Goal: Task Accomplishment & Management: Complete application form

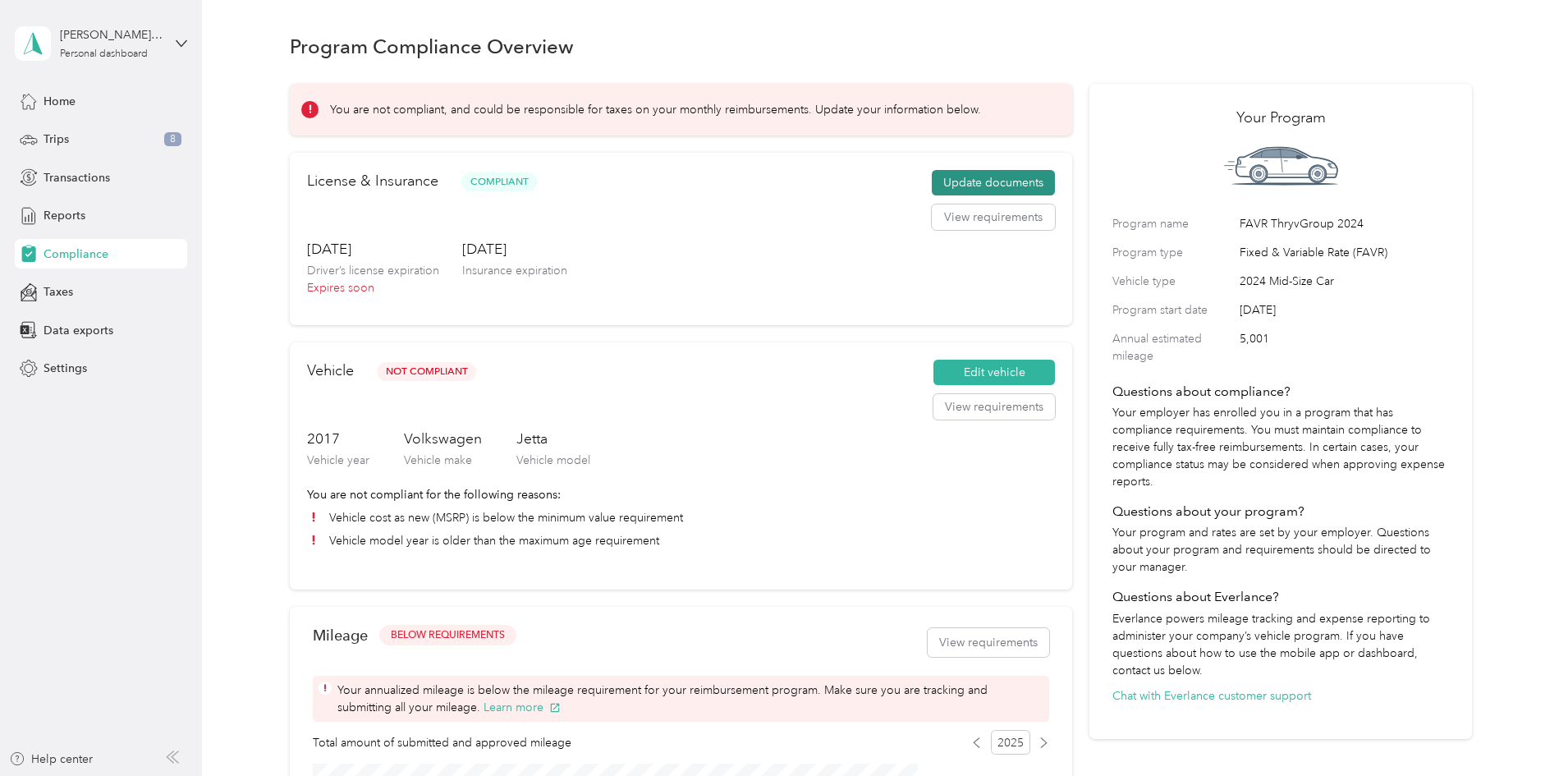
click at [999, 196] on button "Update documents" at bounding box center [993, 183] width 123 height 26
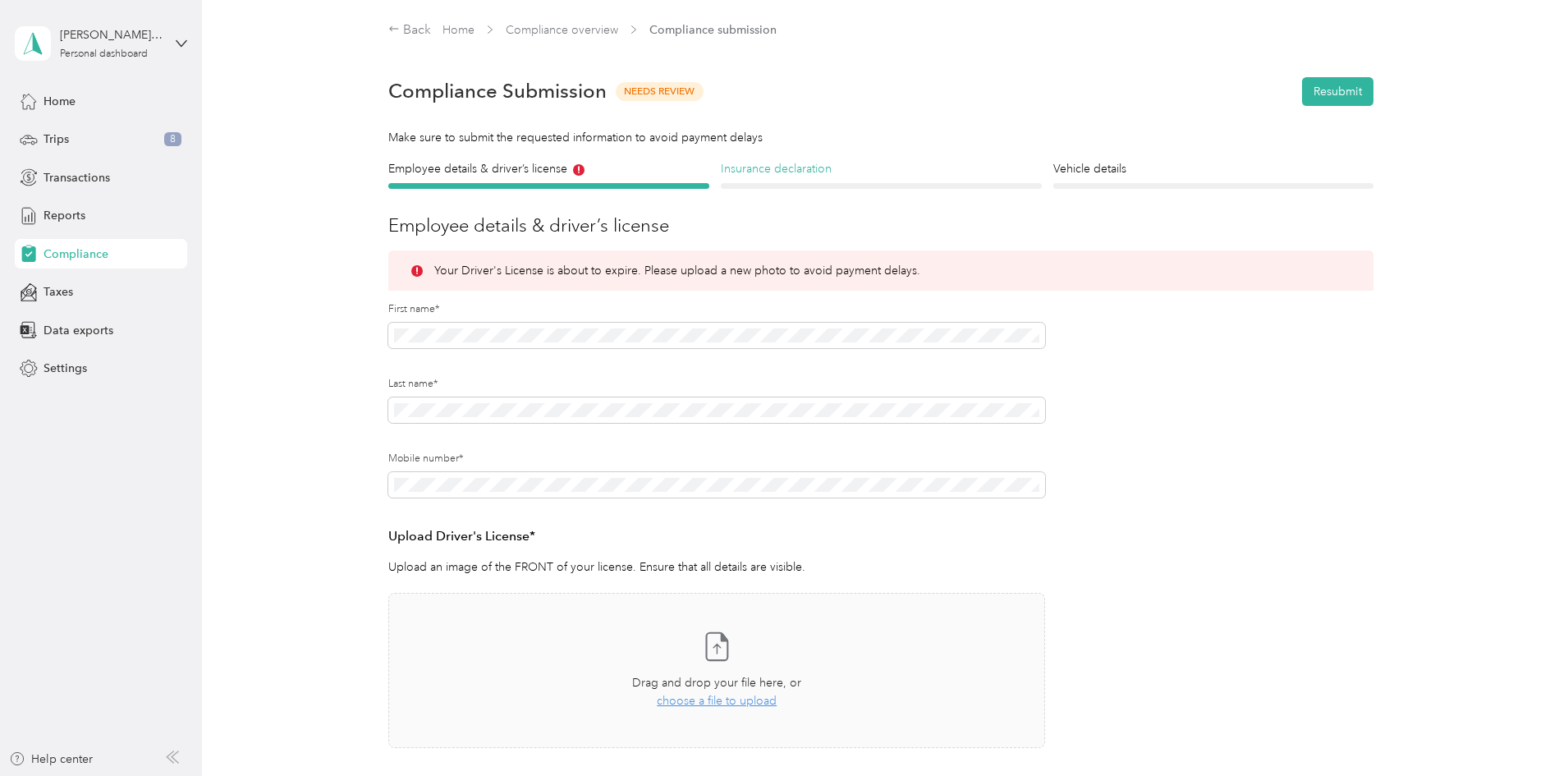
click at [795, 167] on h4 "Insurance declaration" at bounding box center [881, 168] width 321 height 17
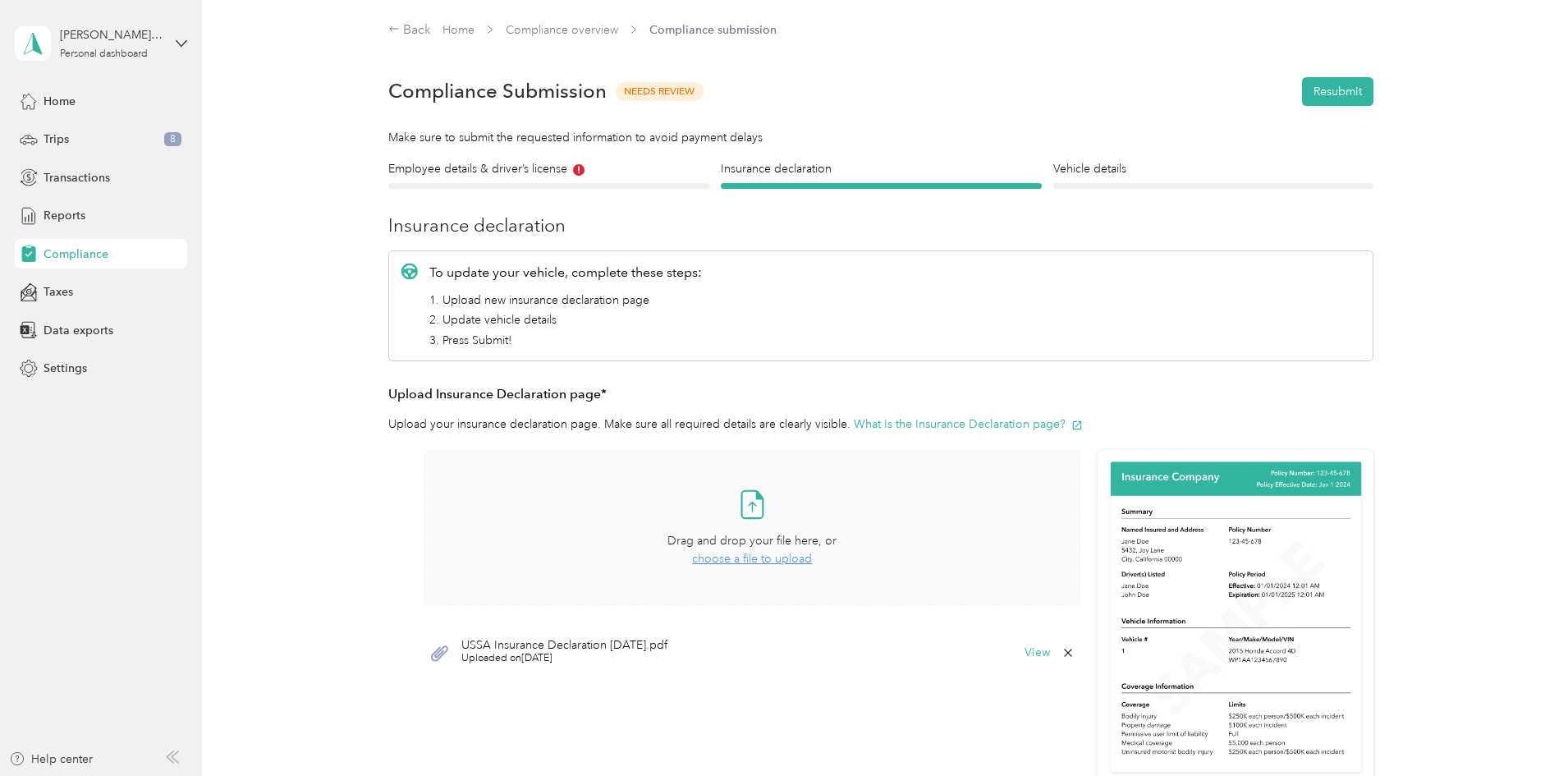
click at [766, 562] on span "choose a file to upload" at bounding box center [752, 558] width 120 height 14
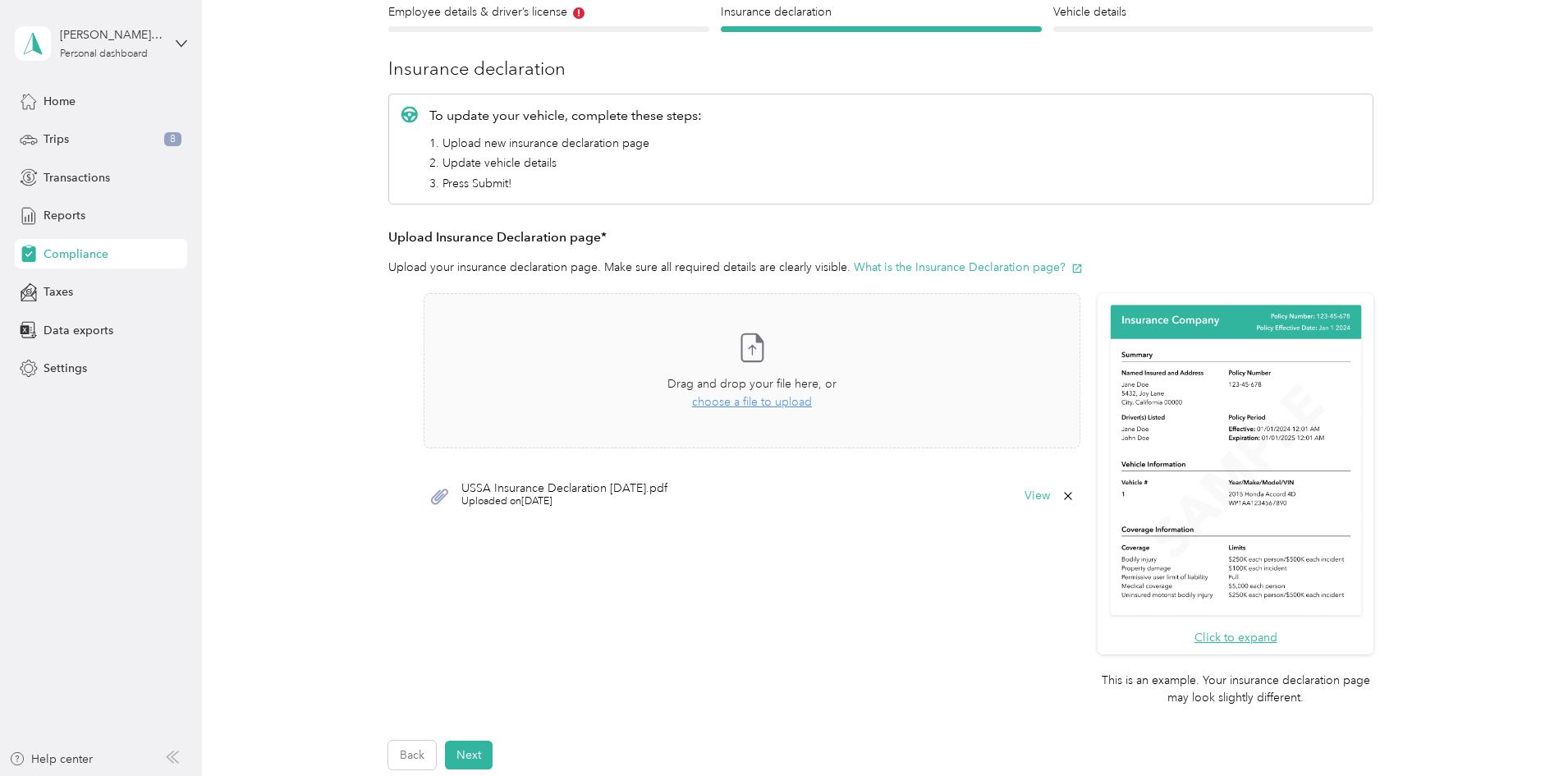
scroll to position [164, 0]
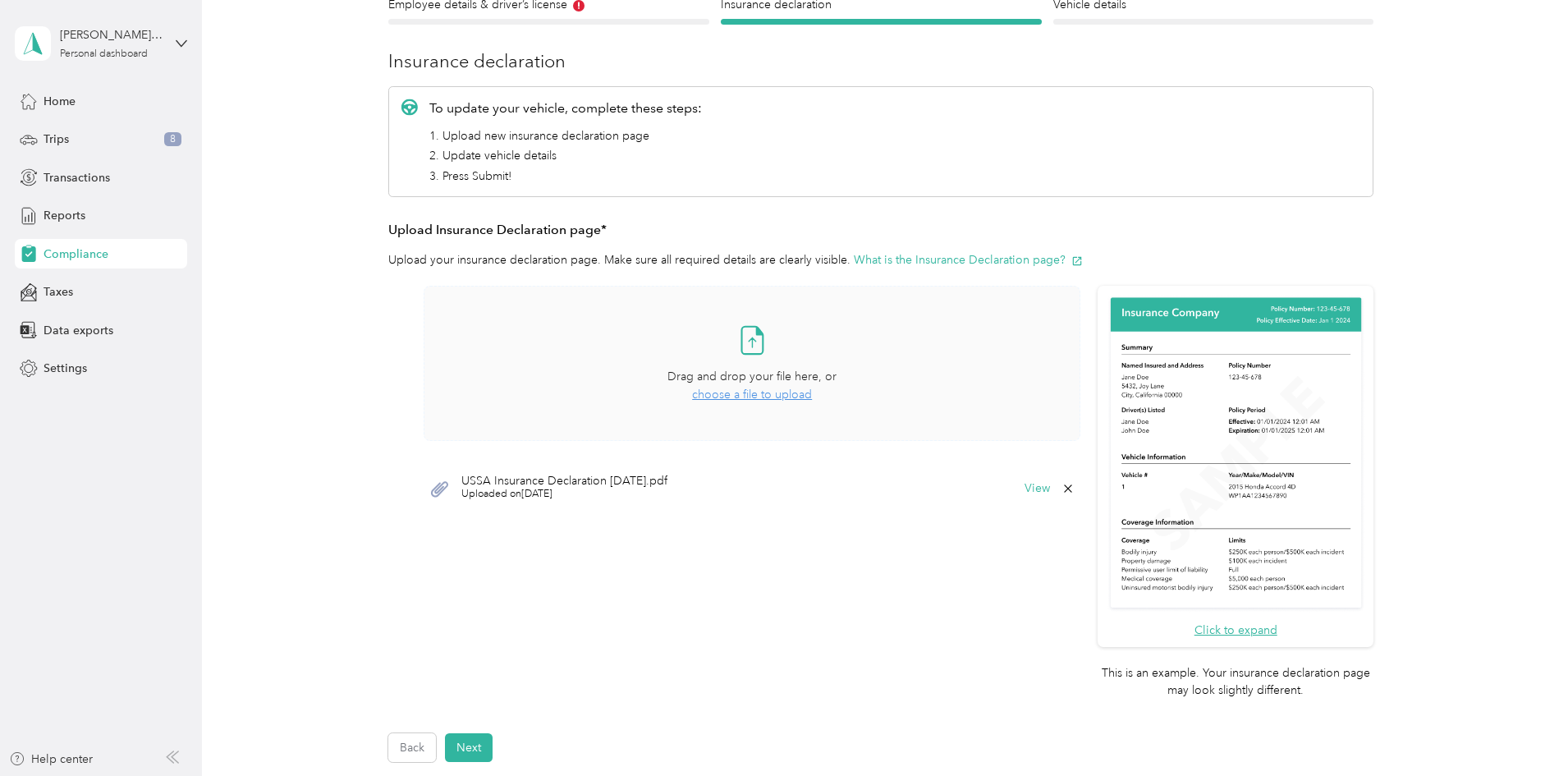
click at [785, 392] on span "choose a file to upload" at bounding box center [752, 394] width 120 height 14
click at [1040, 487] on button "View" at bounding box center [1037, 489] width 26 height 12
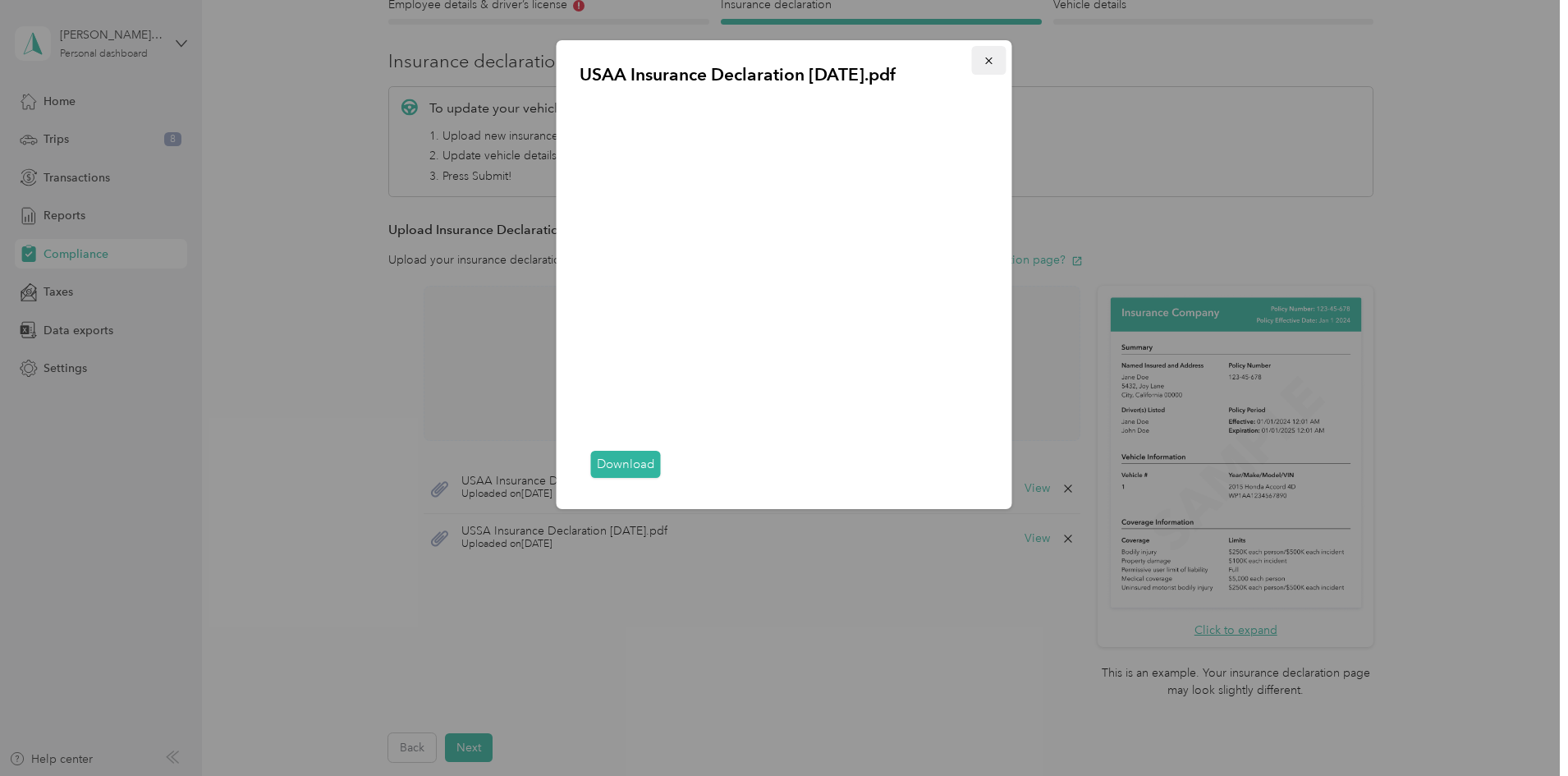
click at [984, 61] on icon "button" at bounding box center [989, 61] width 12 height 12
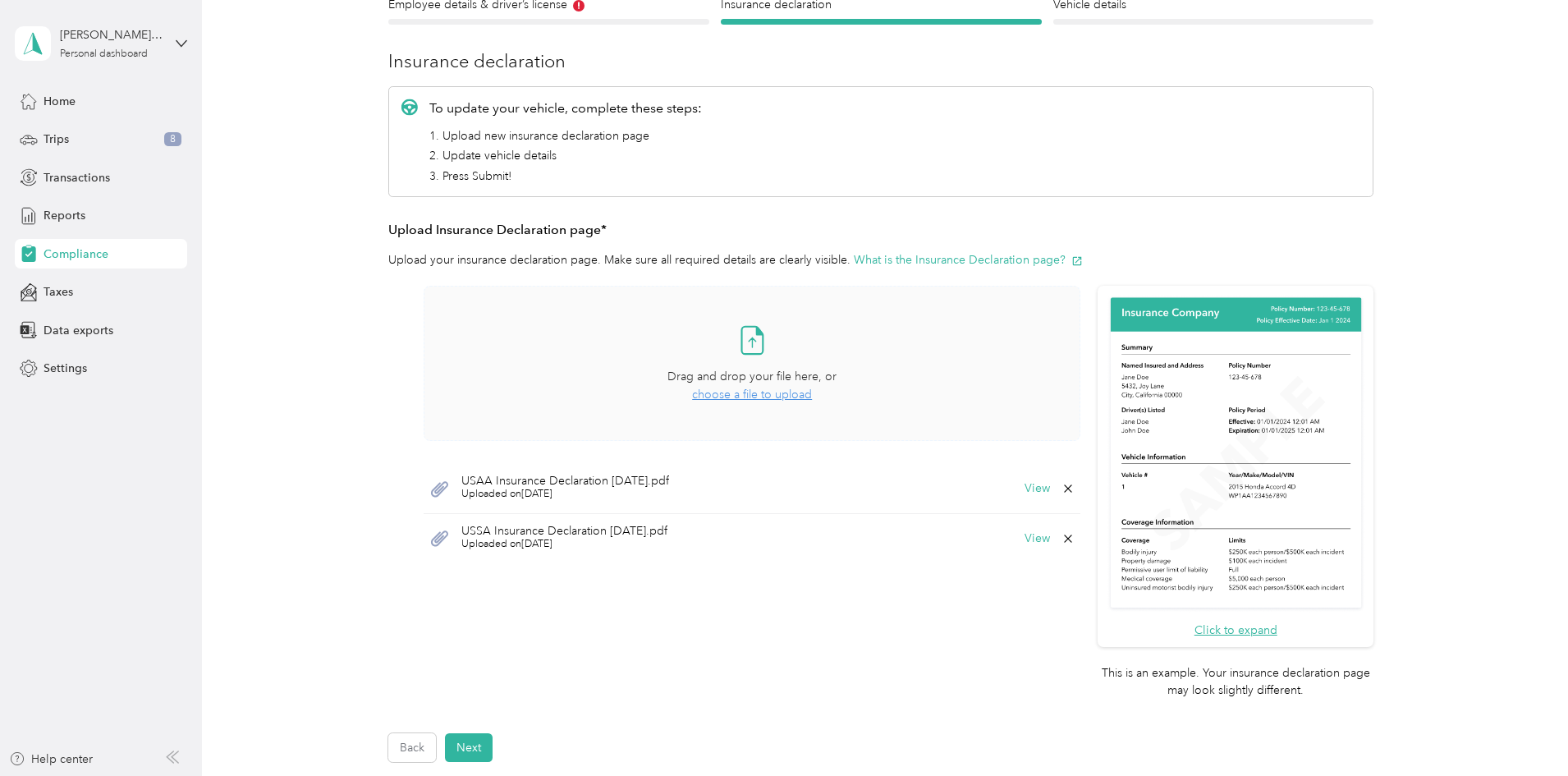
click at [1069, 487] on icon at bounding box center [1068, 489] width 13 height 13
click at [1026, 501] on button "Yes" at bounding box center [1025, 501] width 32 height 26
click at [777, 395] on span "choose a file to upload" at bounding box center [752, 394] width 120 height 14
click at [1037, 487] on button "View" at bounding box center [1037, 489] width 26 height 12
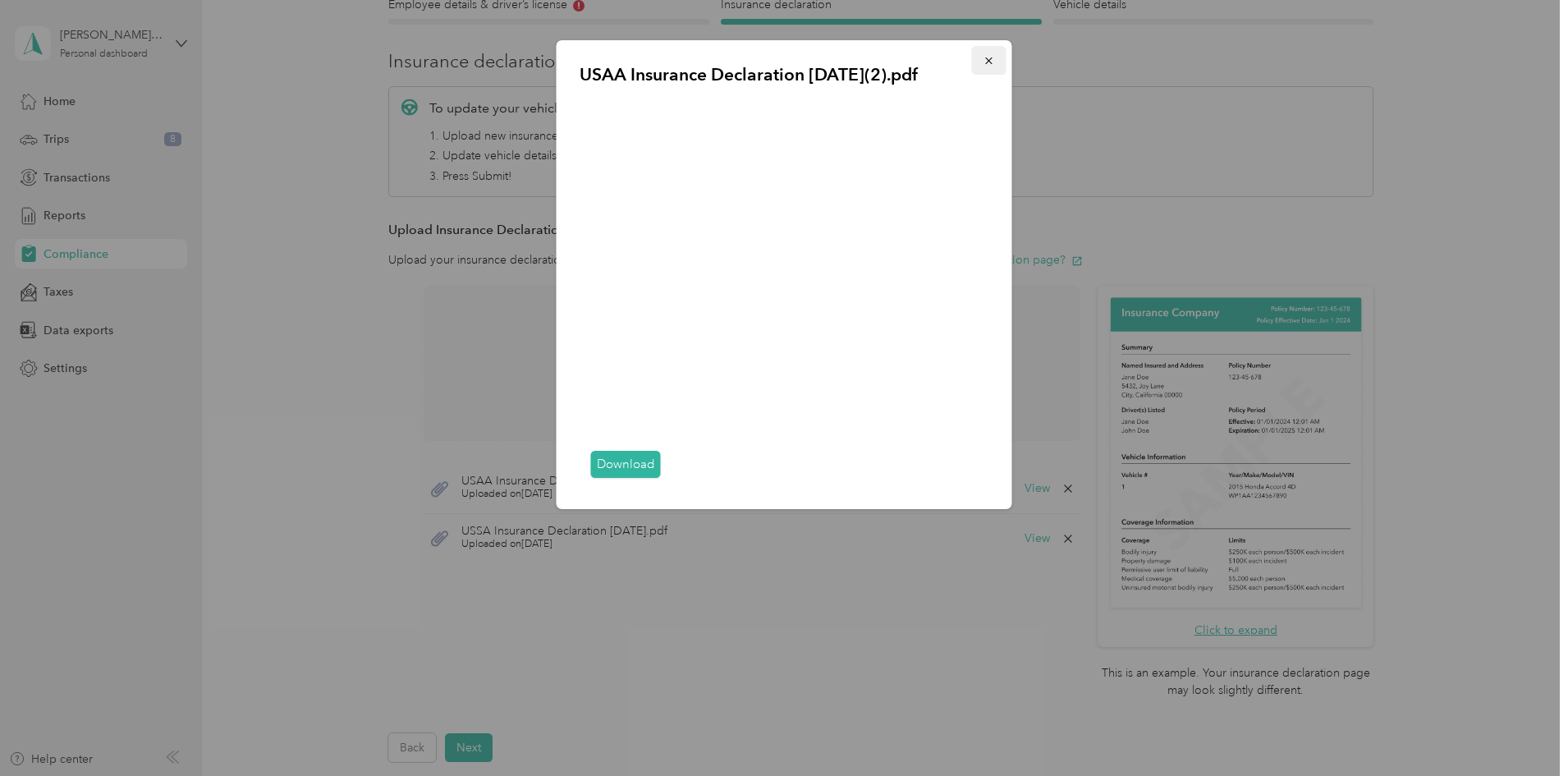
click at [998, 58] on button "button" at bounding box center [989, 60] width 35 height 29
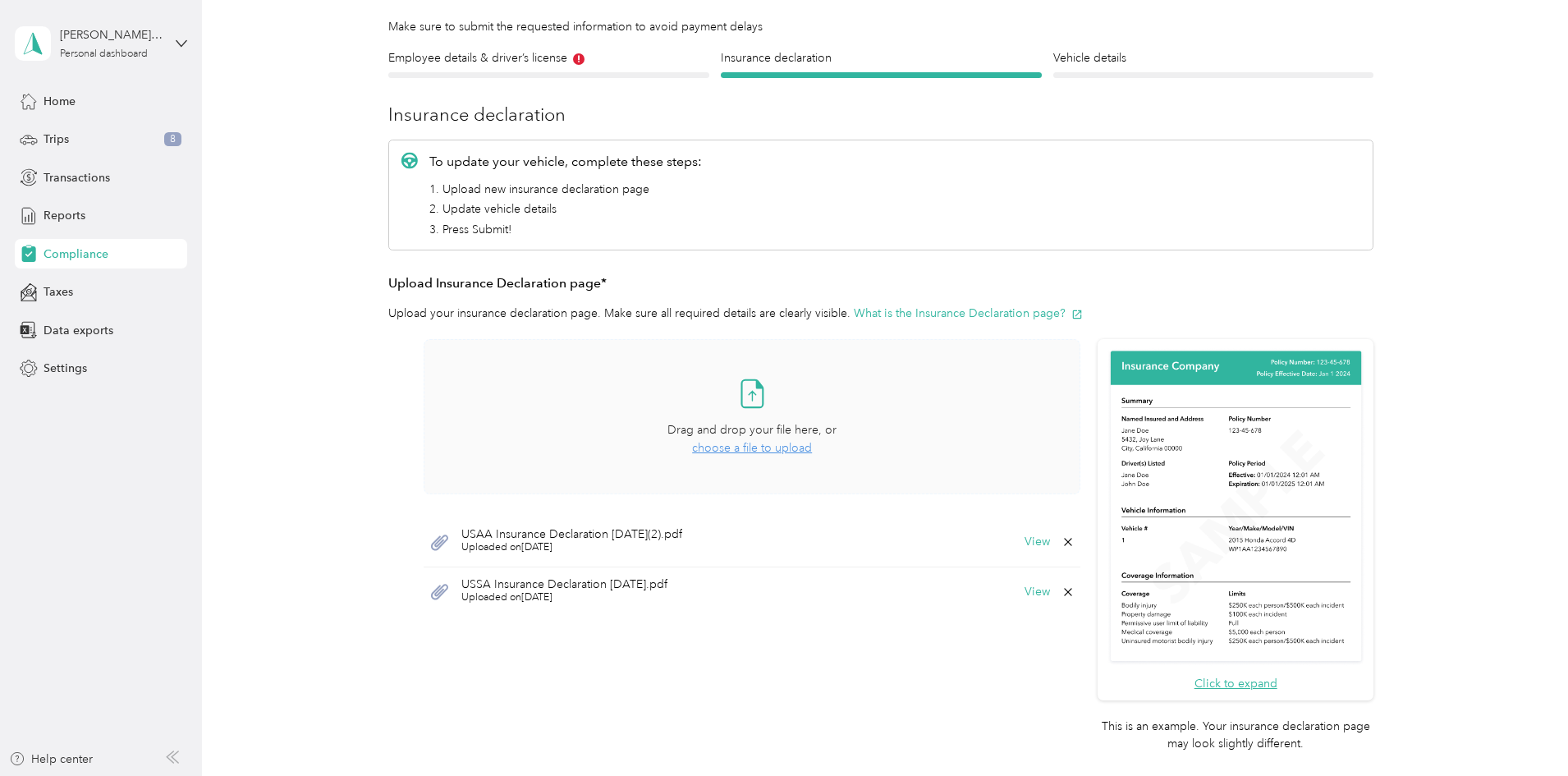
scroll to position [82, 0]
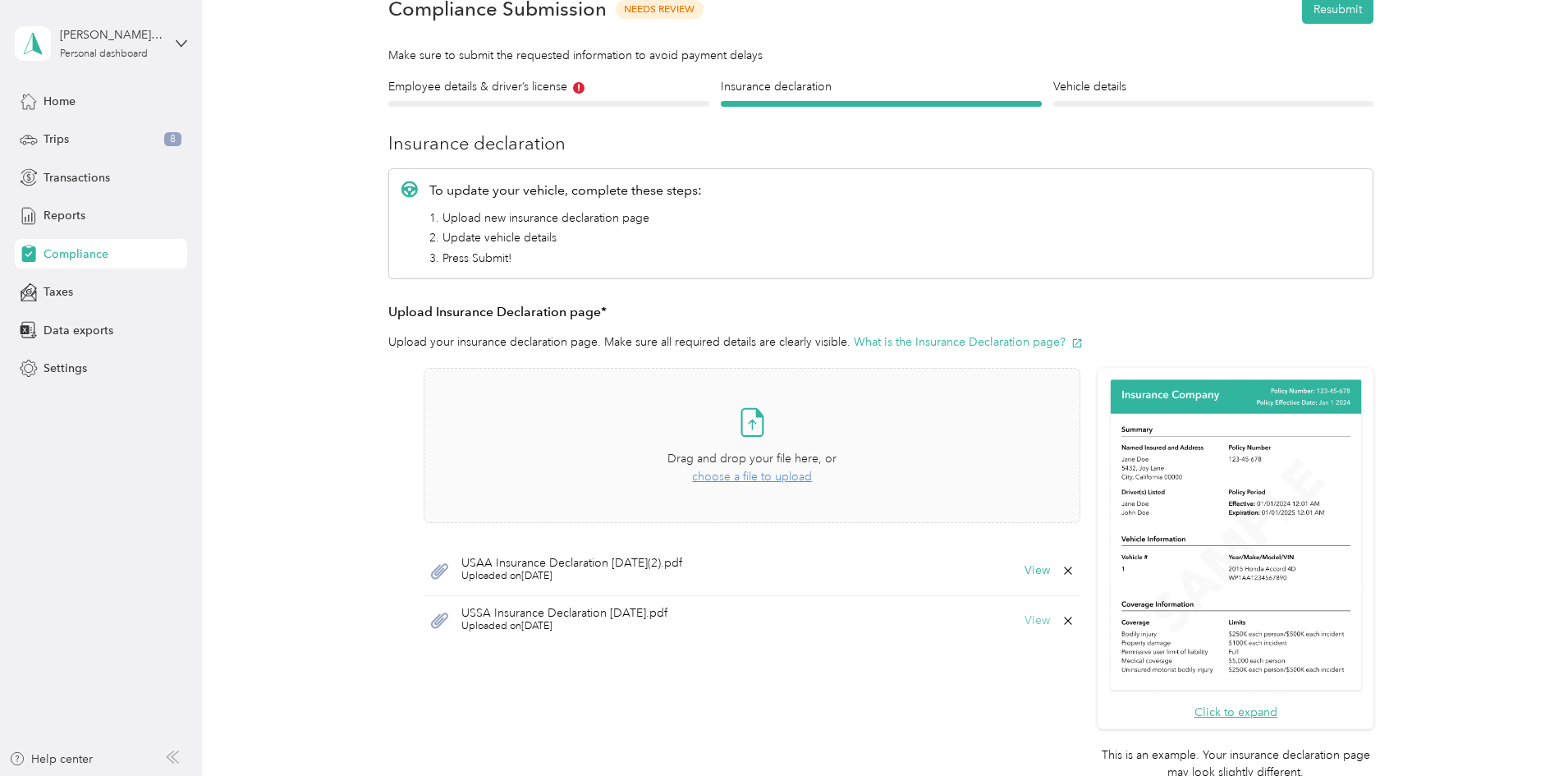
click at [1030, 619] on button "View" at bounding box center [1037, 621] width 26 height 12
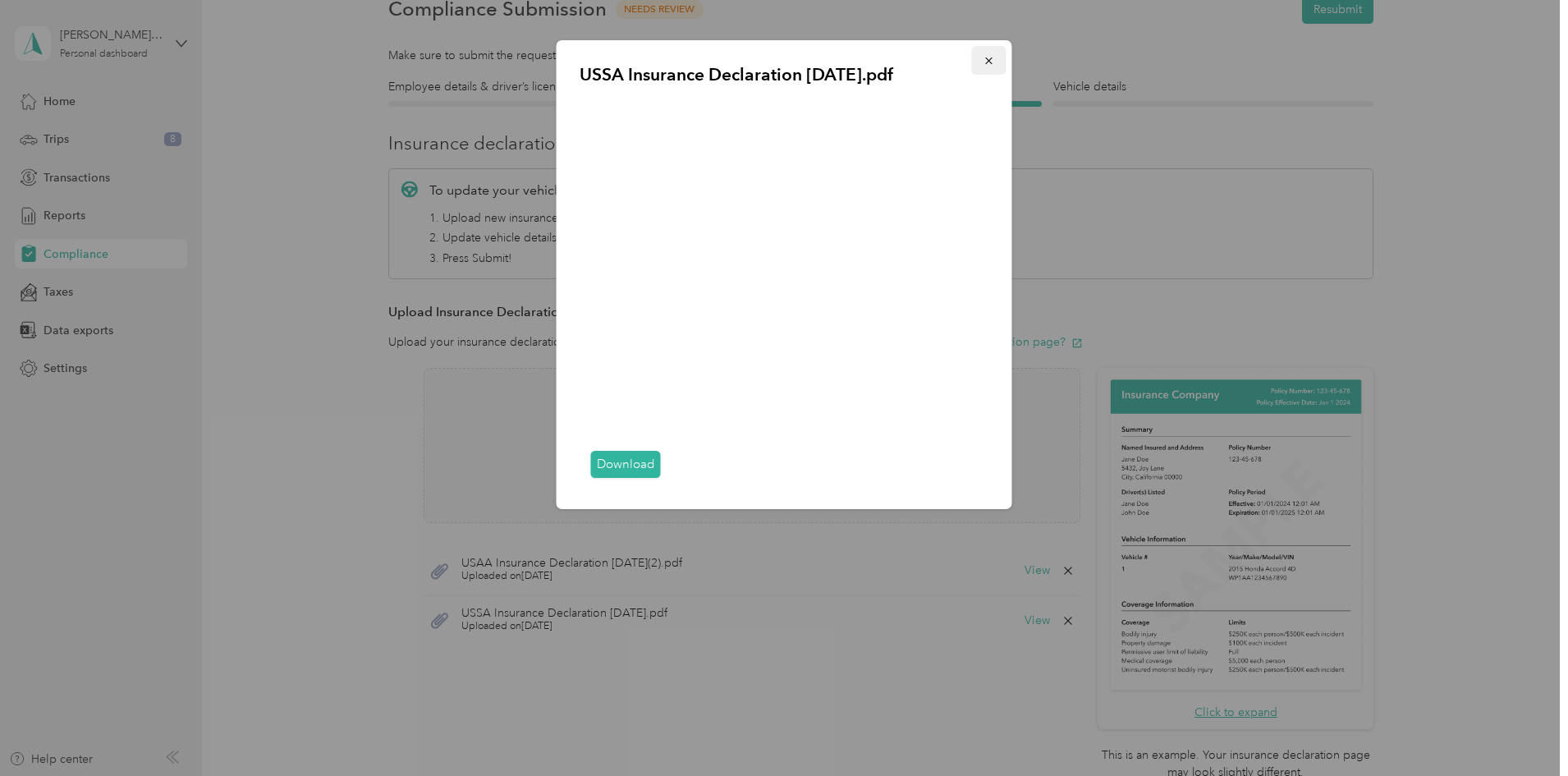
click at [984, 61] on icon "button" at bounding box center [989, 61] width 12 height 12
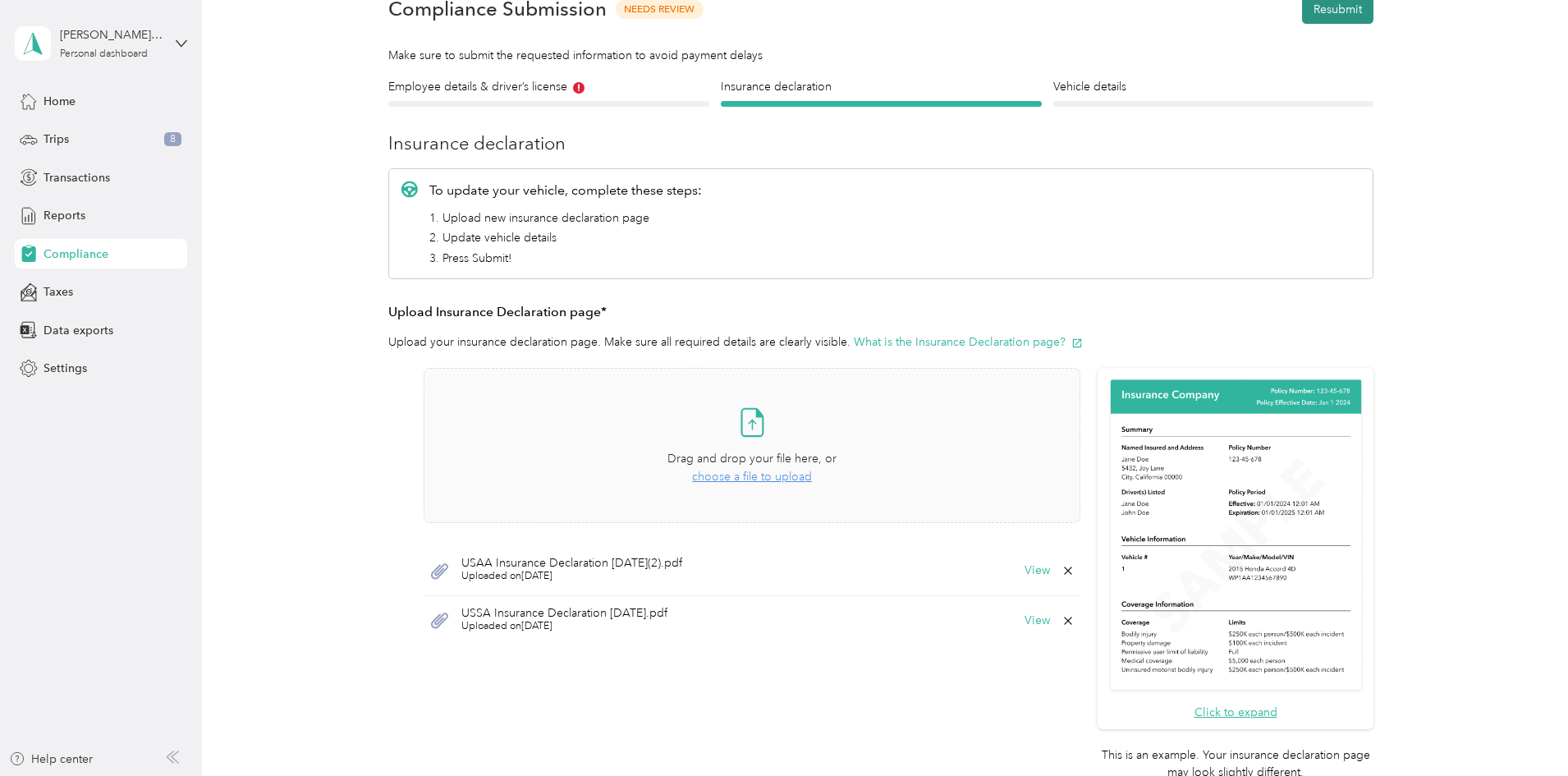
click at [1349, 14] on button "Resubmit" at bounding box center [1338, 9] width 72 height 29
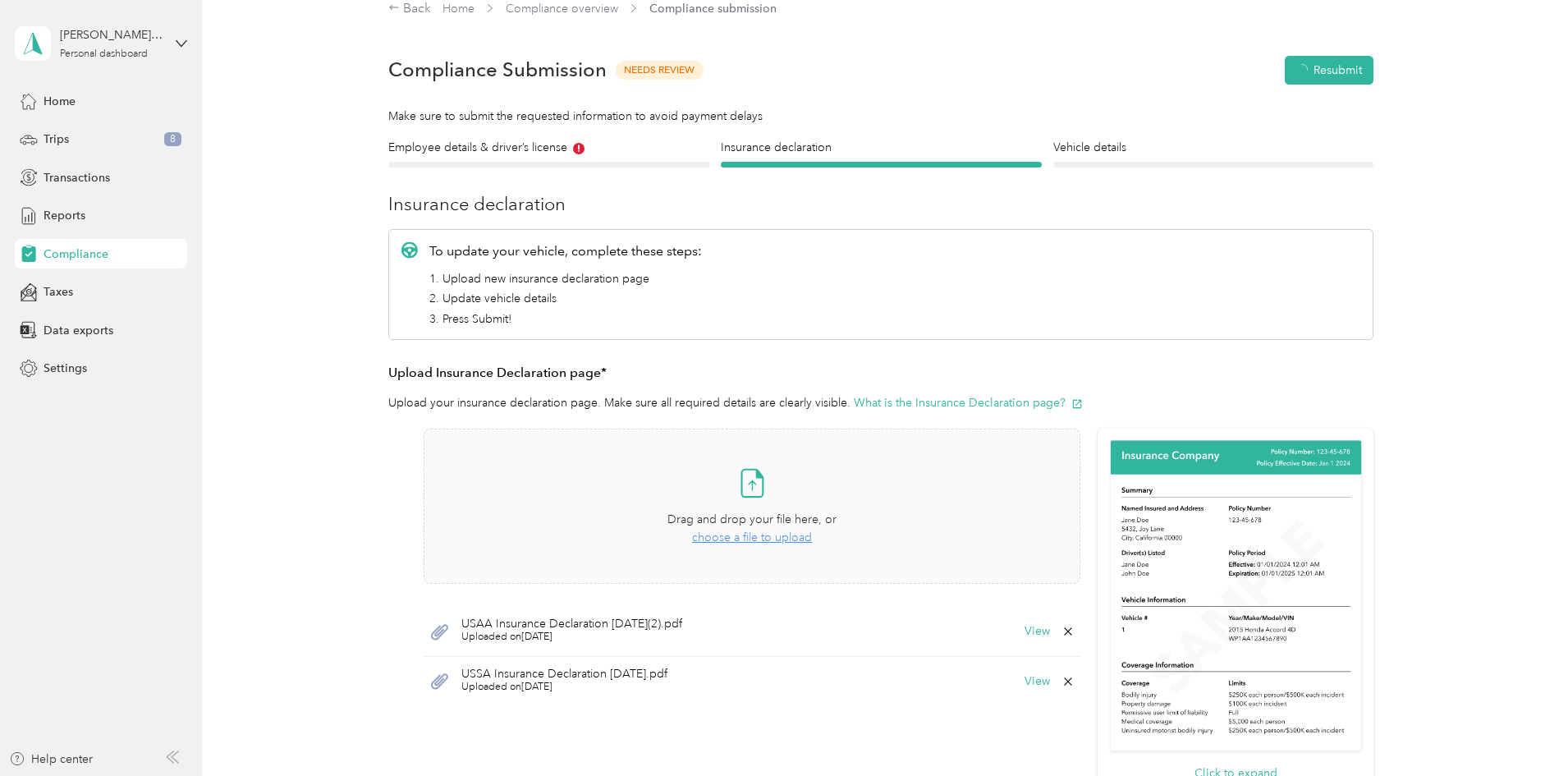
scroll to position [21, 0]
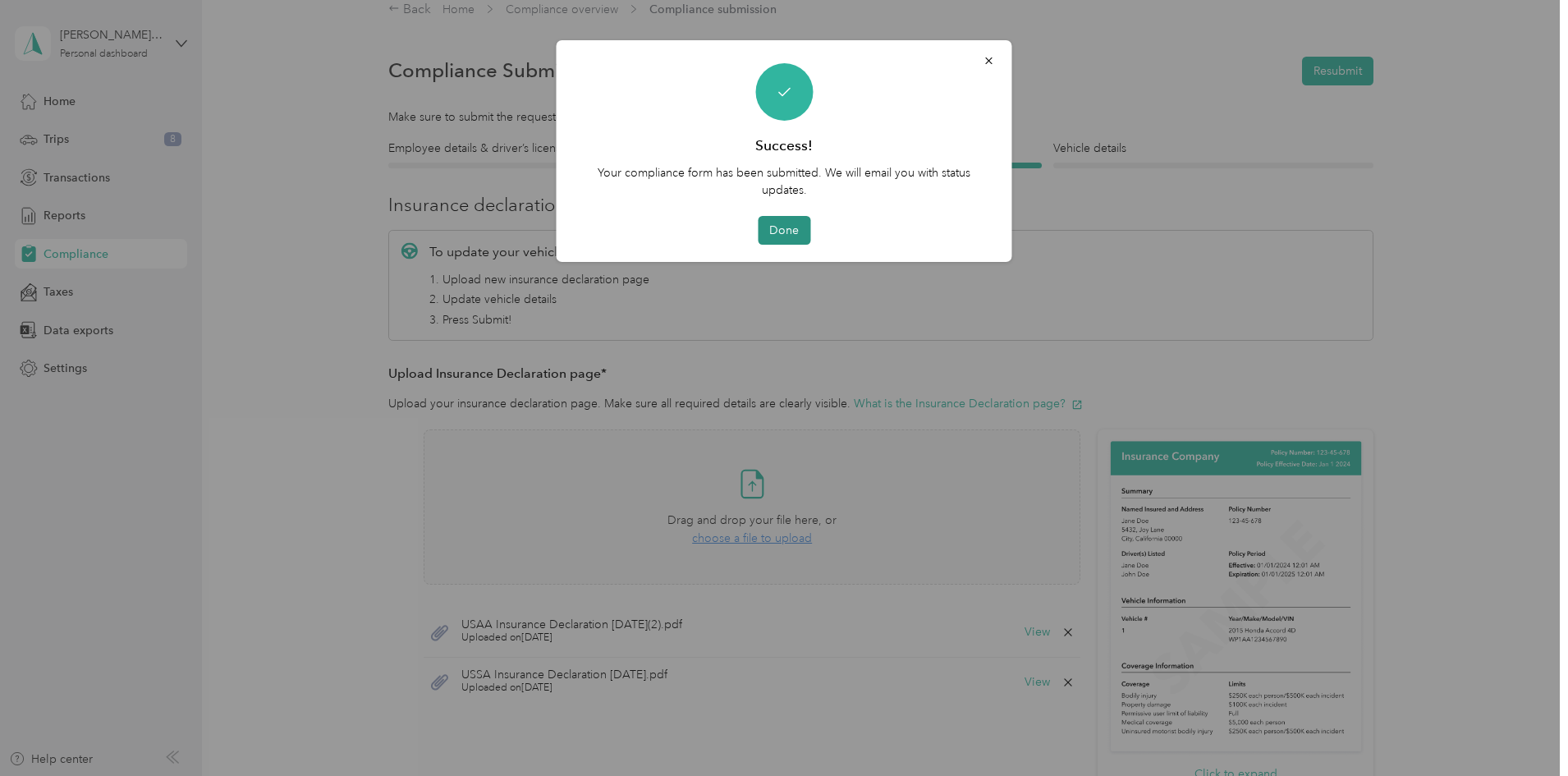
click at [774, 228] on button "Done" at bounding box center [784, 230] width 53 height 29
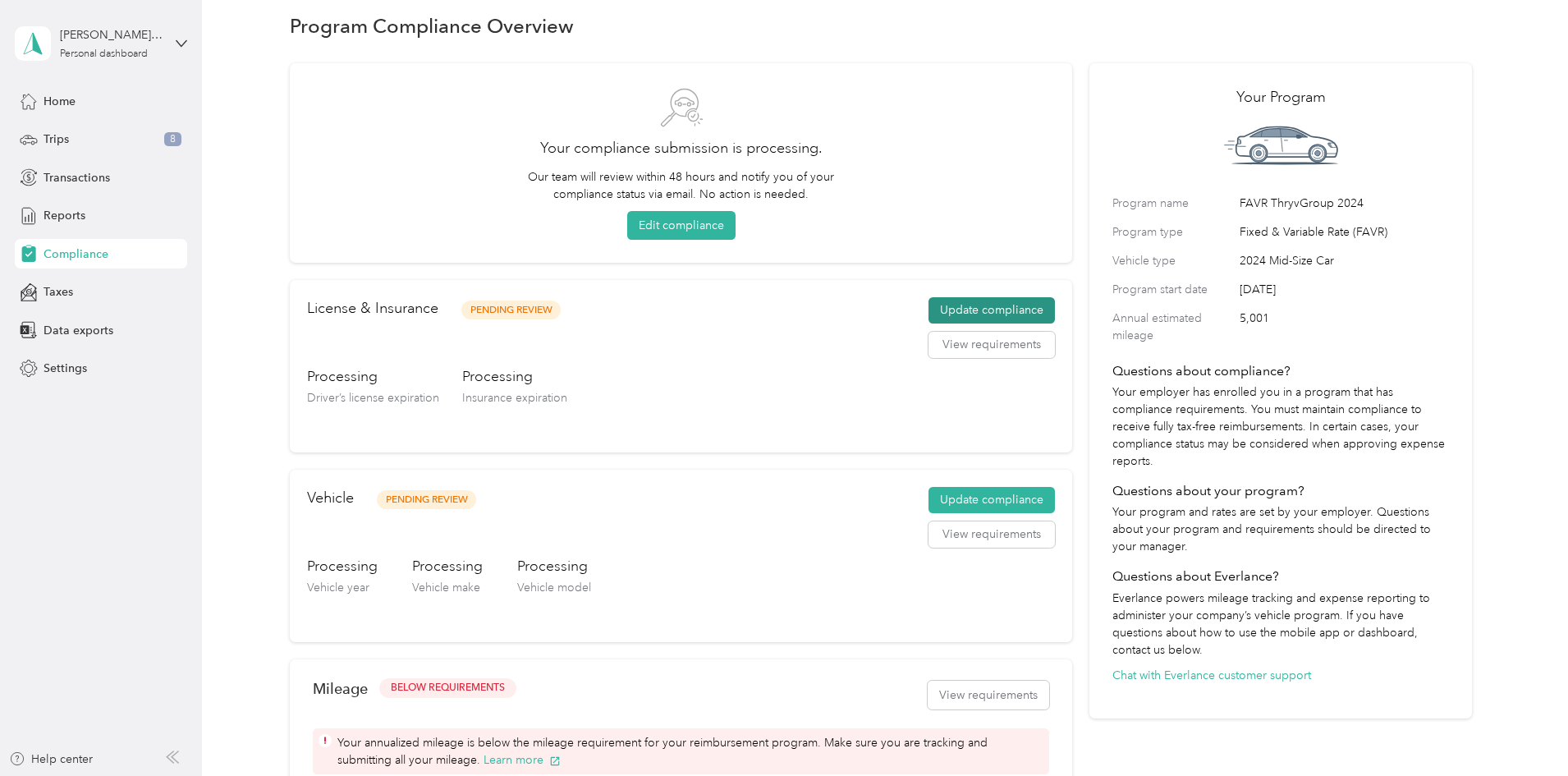
click at [948, 303] on button "Update compliance" at bounding box center [992, 311] width 126 height 26
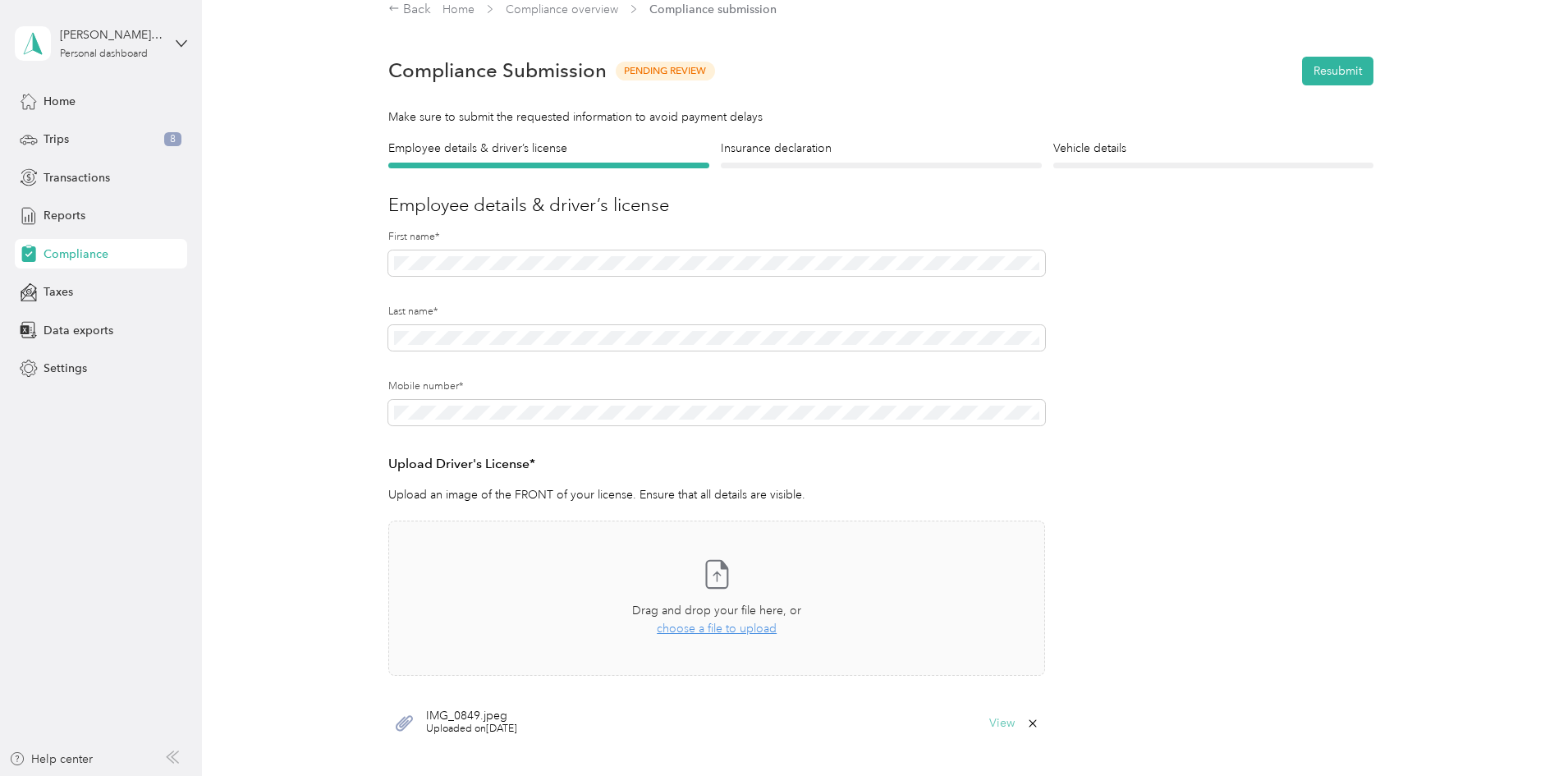
click at [999, 726] on button "View" at bounding box center [1002, 724] width 26 height 12
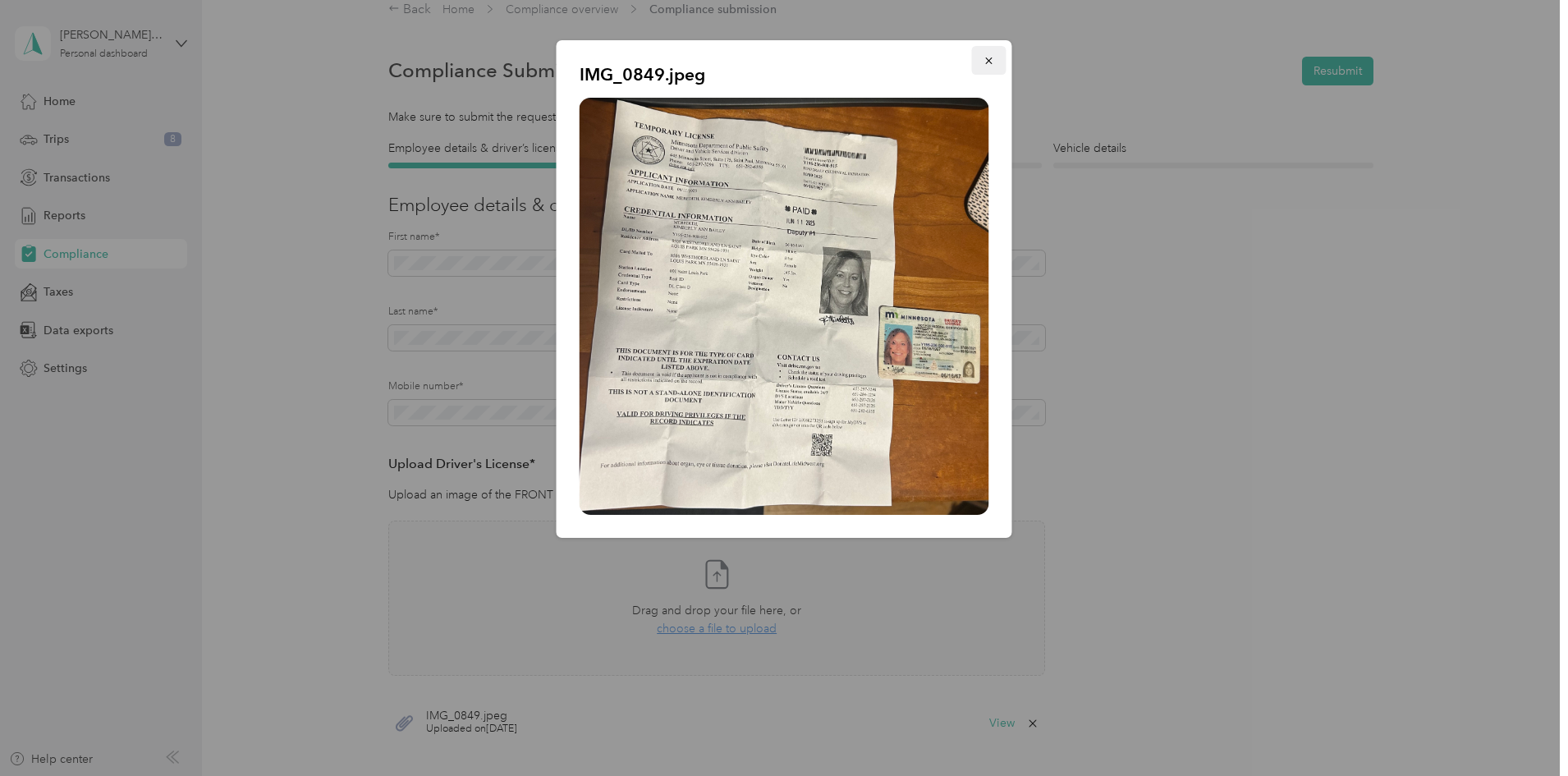
click at [993, 62] on icon "button" at bounding box center [989, 61] width 12 height 12
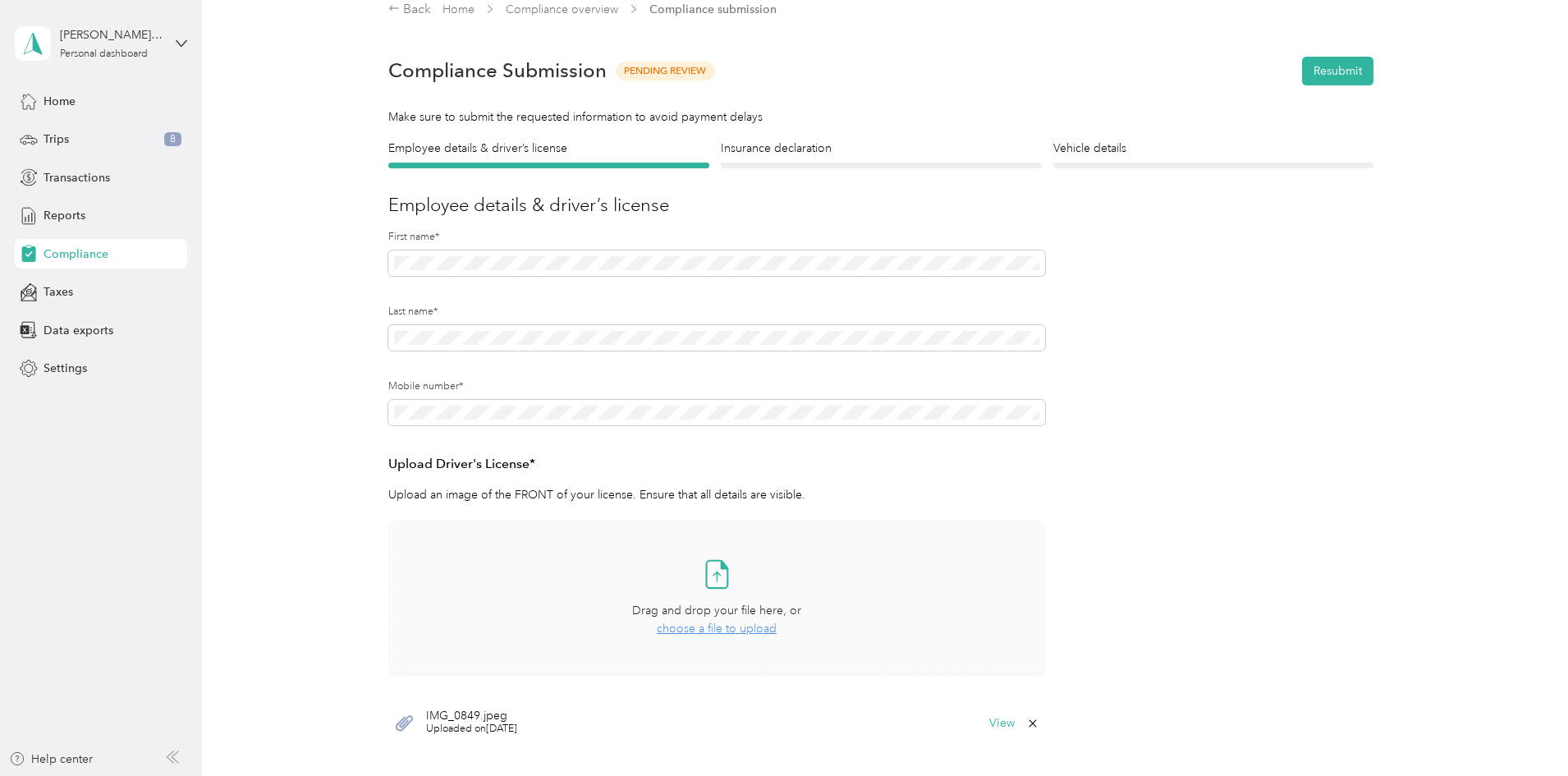
click at [738, 628] on span "choose a file to upload" at bounding box center [716, 628] width 120 height 14
click at [1330, 59] on button "Resubmit" at bounding box center [1338, 71] width 72 height 29
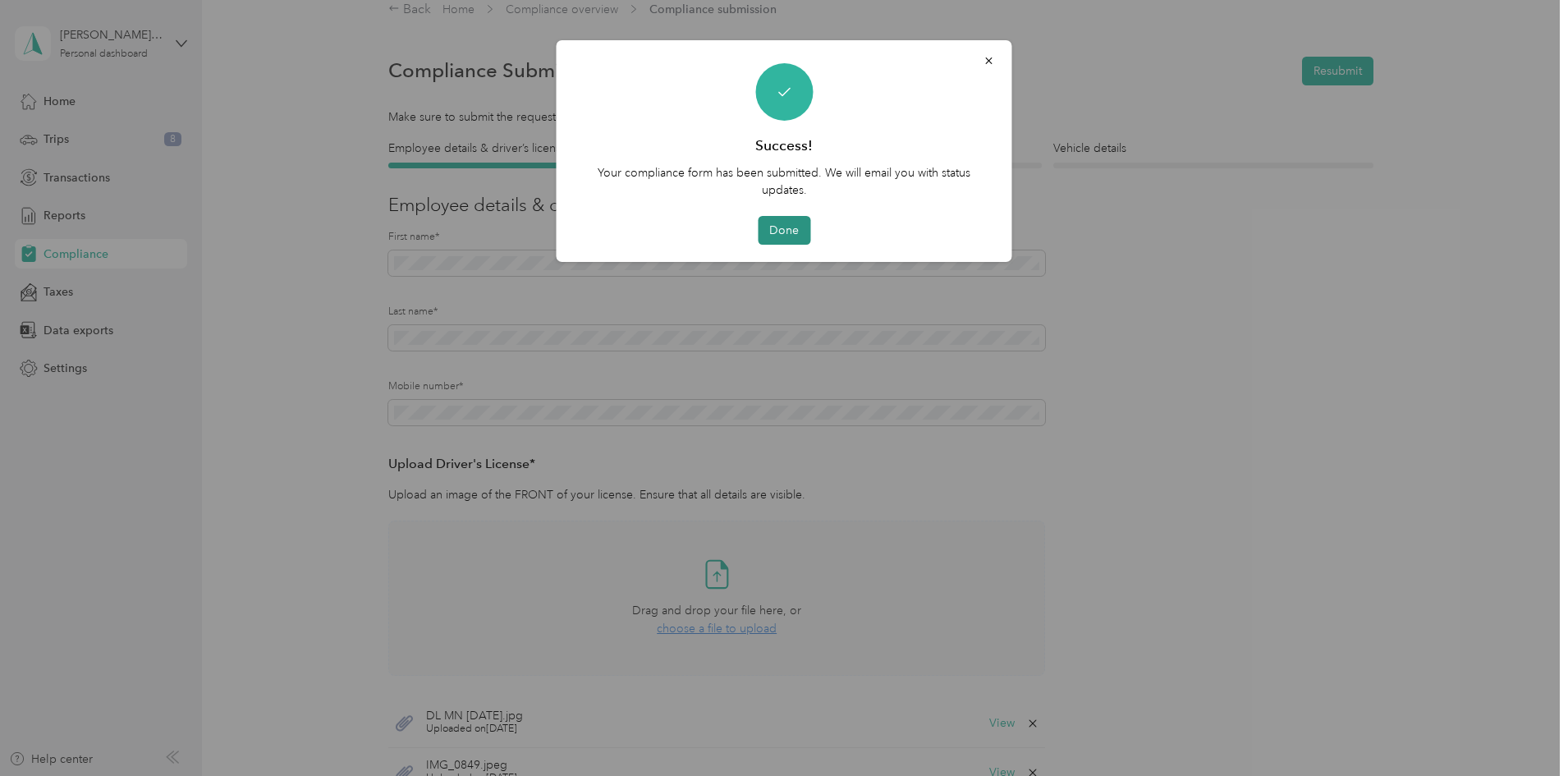
click at [770, 237] on button "Done" at bounding box center [784, 230] width 53 height 29
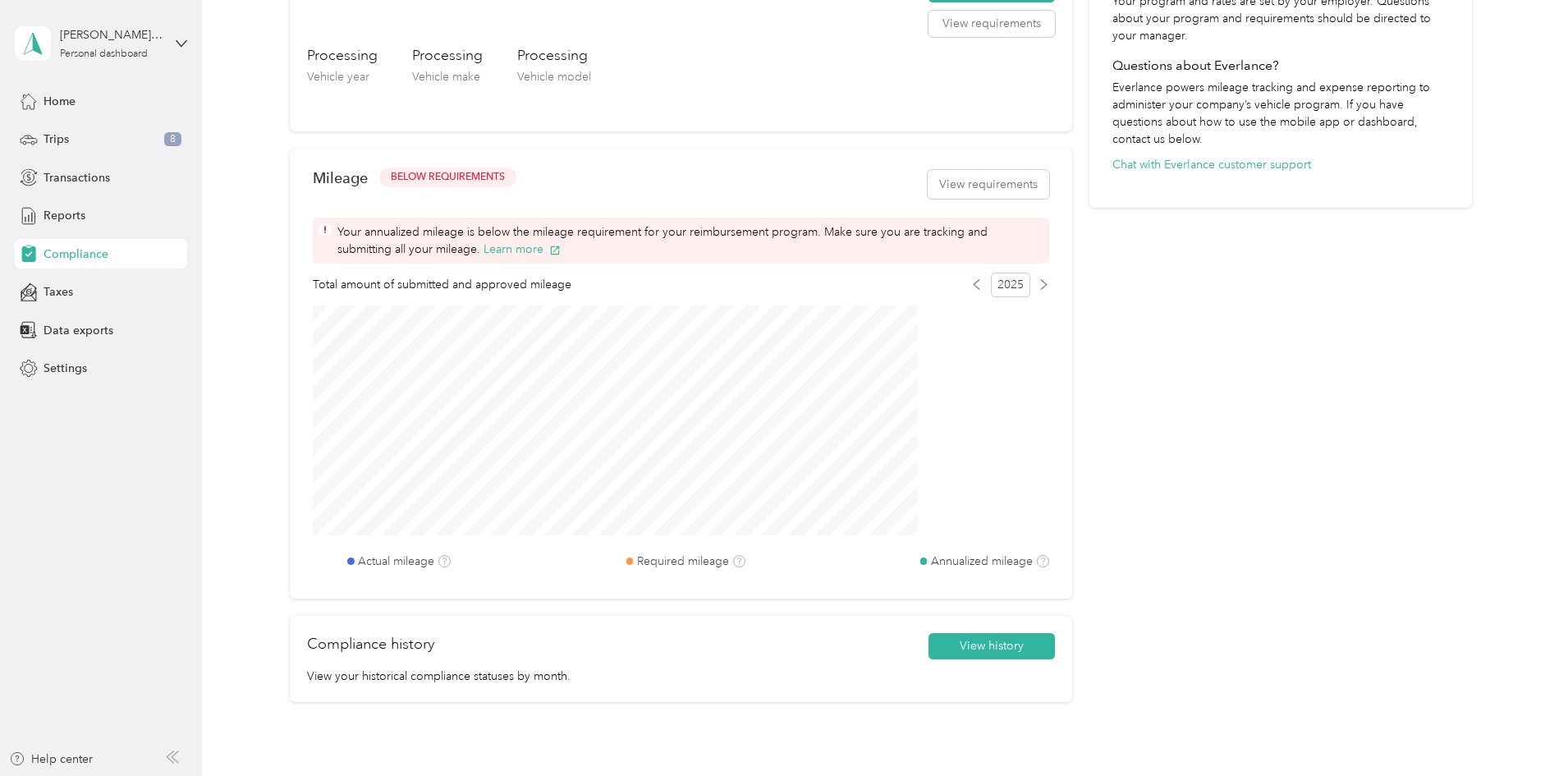
scroll to position [534, 0]
